Goal: Find specific page/section: Locate a particular part of the current website

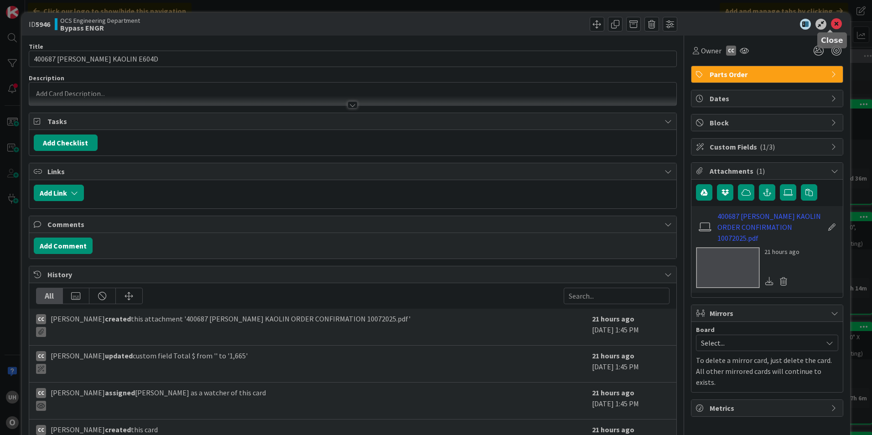
click at [831, 19] on icon at bounding box center [836, 24] width 11 height 11
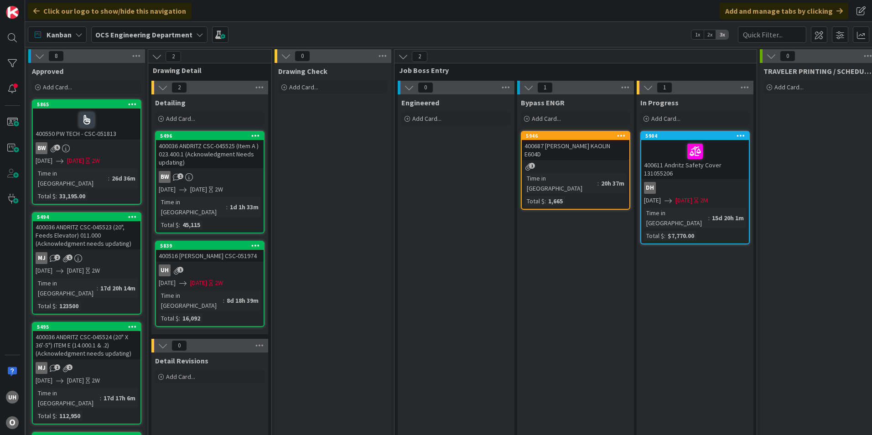
scroll to position [0, 795]
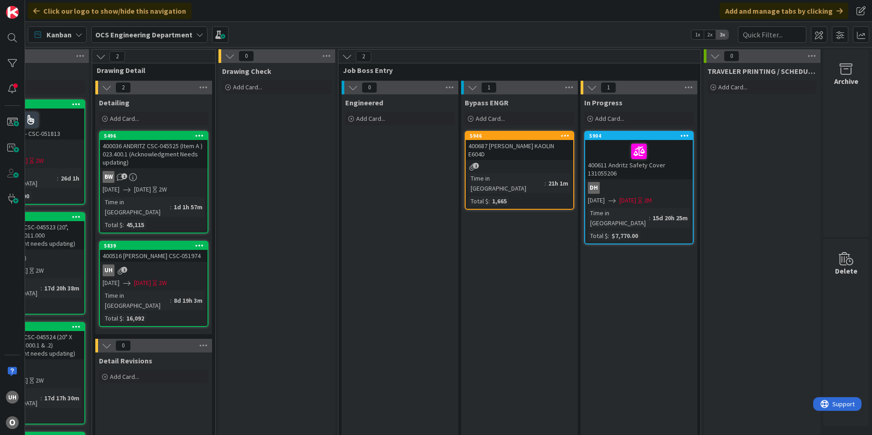
click at [497, 154] on div "5946 400687 [PERSON_NAME] KAOLIN E604D 1 Time in [GEOGRAPHIC_DATA] : 21h 1m Tot…" at bounding box center [520, 170] width 110 height 79
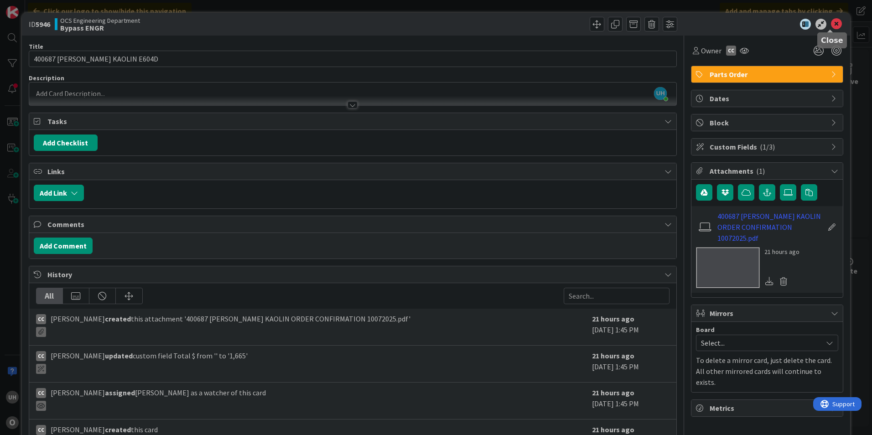
click at [831, 28] on icon at bounding box center [836, 24] width 11 height 11
